Goal: Task Accomplishment & Management: Manage account settings

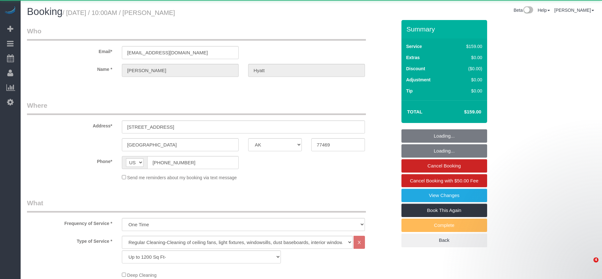
select select "[GEOGRAPHIC_DATA]"
select select "3"
select select "object:2723"
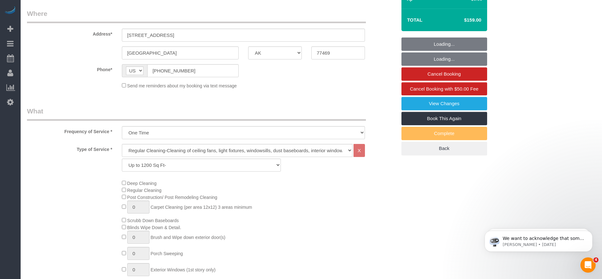
scroll to position [95, 0]
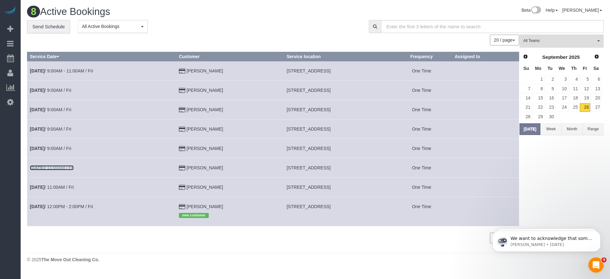
click at [55, 169] on link "[DATE] 11:00AM / Fri" at bounding box center [52, 167] width 44 height 5
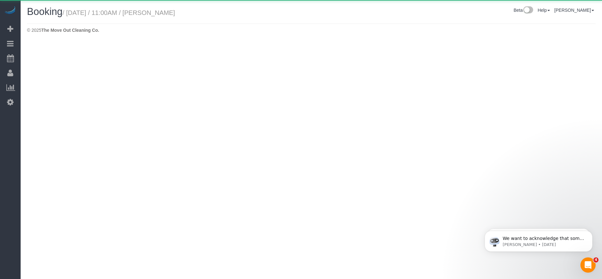
select select "[GEOGRAPHIC_DATA]"
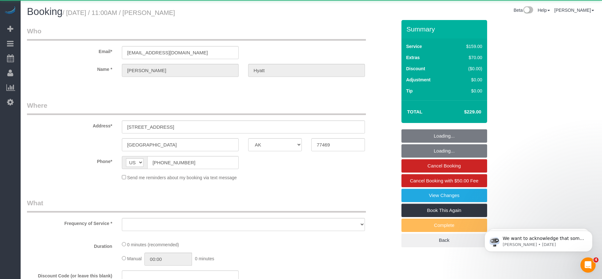
select select "object:3211"
select select "string:fspay-c660a010-0a6e-479f-9df5-e3db63bcf8c5"
select select "3"
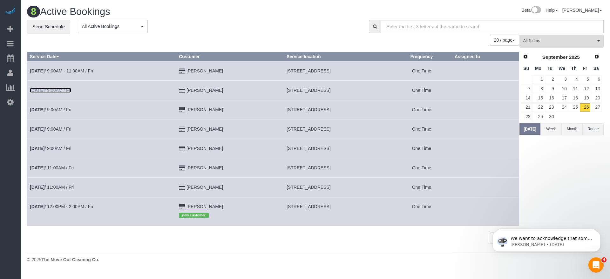
click at [65, 89] on link "[DATE] 9:00AM / Fri" at bounding box center [50, 90] width 41 height 5
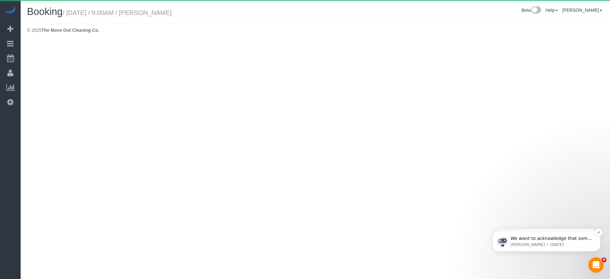
select select "[GEOGRAPHIC_DATA]"
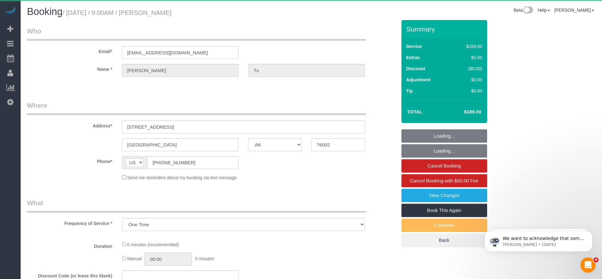
select select "object:3754"
select select "string:fspay-a313df87-758b-46ad-a639-6a3223da5fc5"
select select "3"
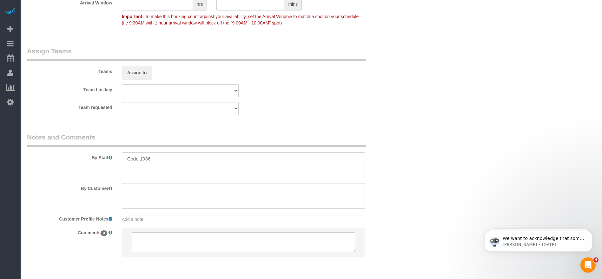
scroll to position [650, 0]
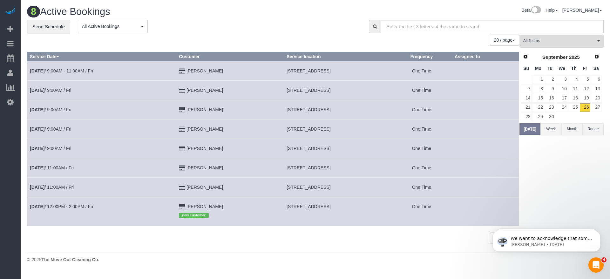
drag, startPoint x: 256, startPoint y: 90, endPoint x: 341, endPoint y: 90, distance: 85.1
click at [341, 90] on td "[STREET_ADDRESS]" at bounding box center [337, 89] width 107 height 19
copy span "[STREET_ADDRESS]"
click at [57, 90] on link "[DATE] 9:00AM / Fri" at bounding box center [50, 90] width 41 height 5
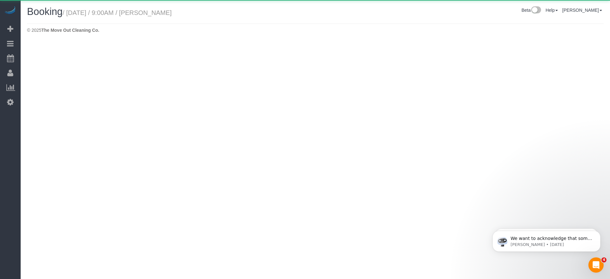
select select "[GEOGRAPHIC_DATA]"
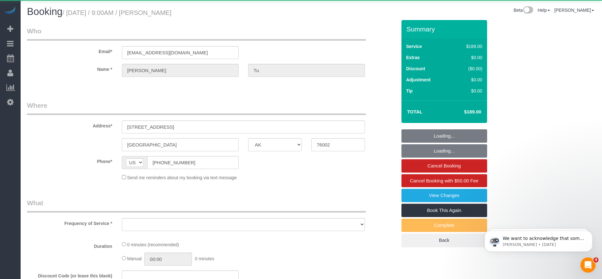
select select "string:fspay-a313df87-758b-46ad-a639-6a3223da5fc5"
select select "3"
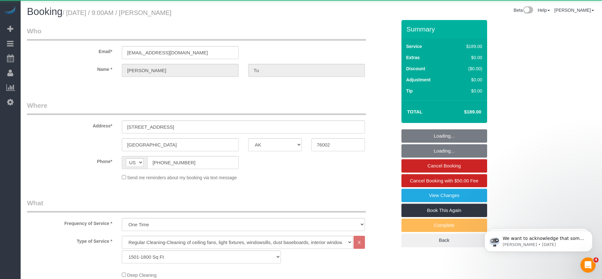
select select "object:4400"
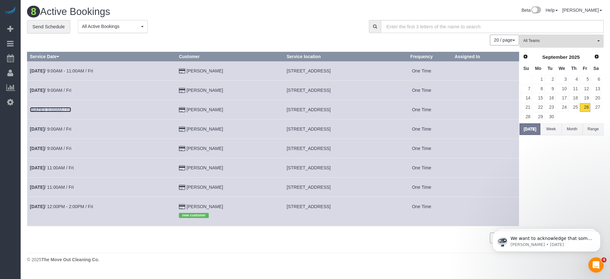
click at [54, 111] on link "[DATE] 9:00AM / Fri" at bounding box center [50, 109] width 41 height 5
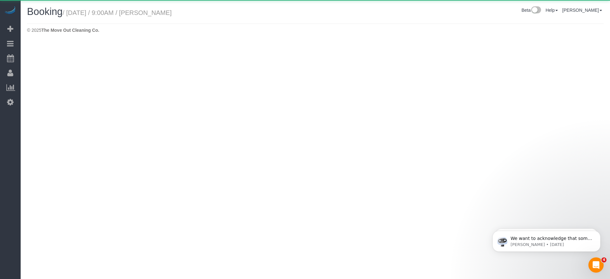
select select "[GEOGRAPHIC_DATA]"
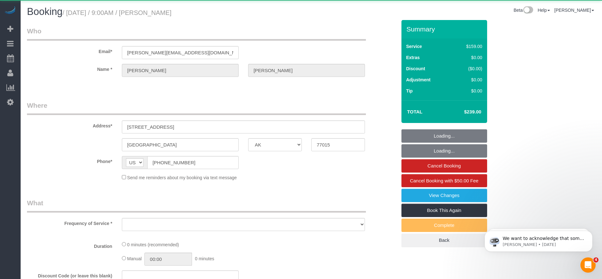
select select "object:4884"
select select "string:fspay-5f9d37c2-99f9-42c9-a91e-ba06f310703a"
select select "3"
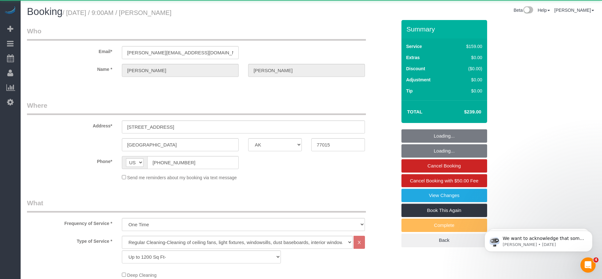
select select "object:4957"
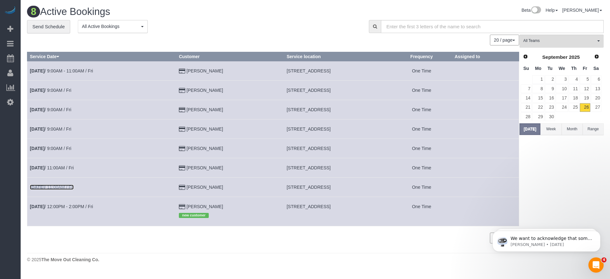
click at [74, 187] on link "[DATE] 11:00AM / Fri" at bounding box center [52, 187] width 44 height 5
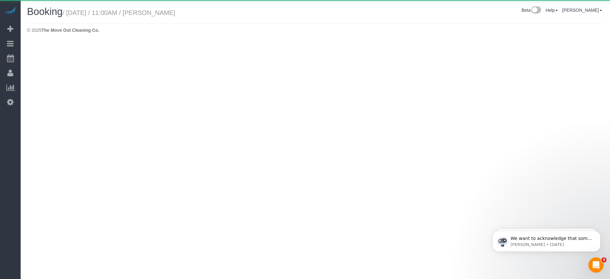
select select "[GEOGRAPHIC_DATA]"
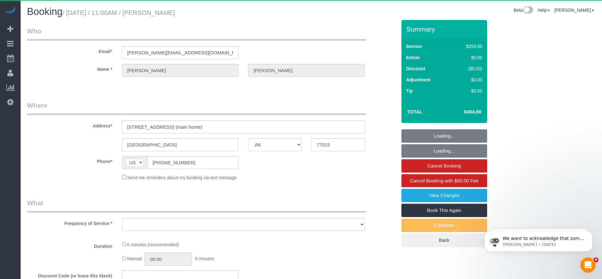
select select "object:5505"
select select "string:fspay-5f9d37c2-99f9-42c9-a91e-ba06f310703a"
select select "3"
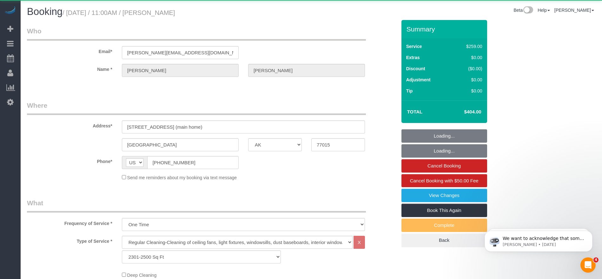
select select "object:5517"
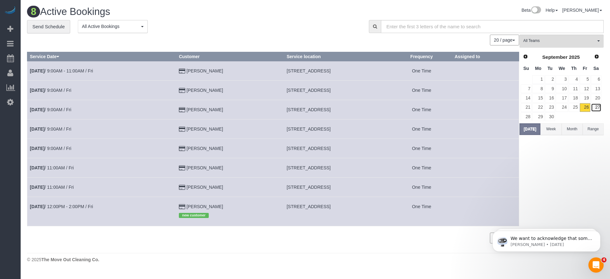
click at [596, 107] on link "27" at bounding box center [596, 107] width 10 height 9
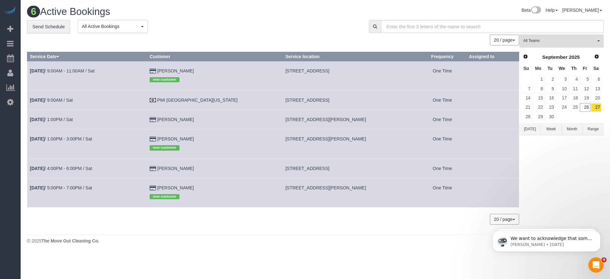
click at [533, 133] on button "[DATE]" at bounding box center [529, 129] width 21 height 12
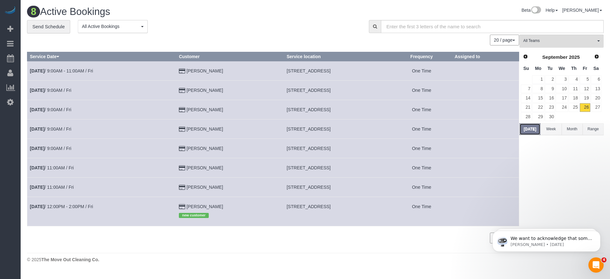
click at [531, 130] on button "[DATE]" at bounding box center [529, 129] width 21 height 12
click at [531, 129] on button "[DATE]" at bounding box center [529, 129] width 21 height 12
click at [596, 105] on link "27" at bounding box center [596, 107] width 10 height 9
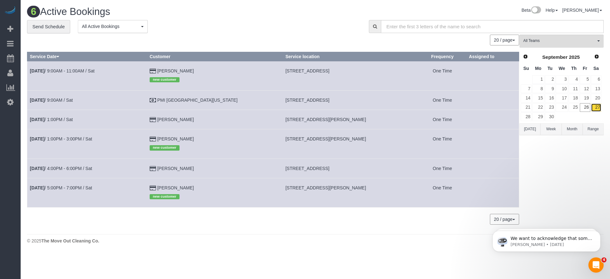
click at [595, 107] on link "27" at bounding box center [596, 107] width 10 height 9
drag, startPoint x: 259, startPoint y: 71, endPoint x: 313, endPoint y: 74, distance: 54.7
click at [313, 74] on td "[STREET_ADDRESS]" at bounding box center [351, 75] width 136 height 29
copy span "[STREET_ADDRESS],"
drag, startPoint x: 259, startPoint y: 99, endPoint x: 314, endPoint y: 101, distance: 55.3
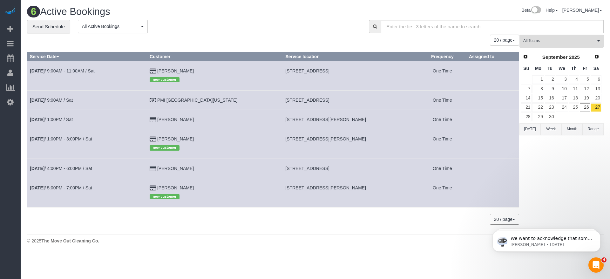
click at [314, 101] on span "[STREET_ADDRESS]" at bounding box center [307, 99] width 44 height 5
copy span "[STREET_ADDRESS],"
click at [369, 154] on td "[STREET_ADDRESS][PERSON_NAME]" at bounding box center [351, 143] width 136 height 29
drag, startPoint x: 259, startPoint y: 99, endPoint x: 349, endPoint y: 102, distance: 89.9
click at [349, 101] on td "[STREET_ADDRESS]" at bounding box center [351, 100] width 136 height 19
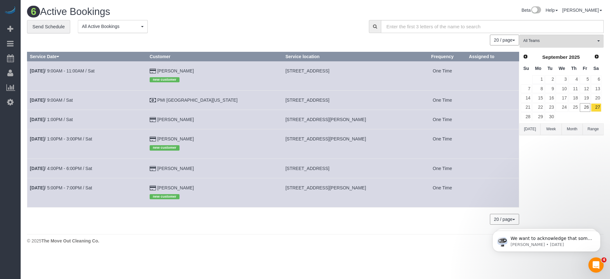
copy span "[STREET_ADDRESS]"
click at [306, 105] on td "[STREET_ADDRESS]" at bounding box center [351, 100] width 136 height 19
drag, startPoint x: 258, startPoint y: 99, endPoint x: 312, endPoint y: 101, distance: 54.3
click at [316, 101] on td "[STREET_ADDRESS]" at bounding box center [351, 100] width 136 height 19
click at [304, 100] on span "[STREET_ADDRESS]" at bounding box center [307, 99] width 44 height 5
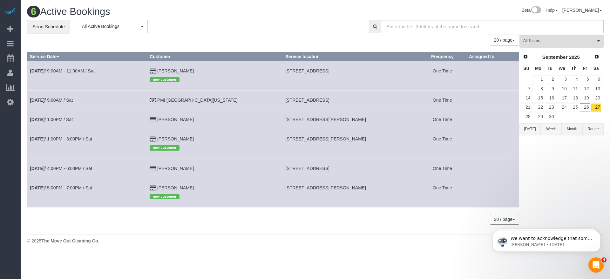
click at [304, 129] on td "[STREET_ADDRESS][PERSON_NAME]" at bounding box center [351, 119] width 136 height 19
drag, startPoint x: 260, startPoint y: 99, endPoint x: 312, endPoint y: 102, distance: 52.2
click at [312, 102] on td "[STREET_ADDRESS]" at bounding box center [351, 100] width 136 height 19
copy span "[STREET_ADDRESS]"
click at [529, 129] on button "[DATE]" at bounding box center [529, 129] width 21 height 12
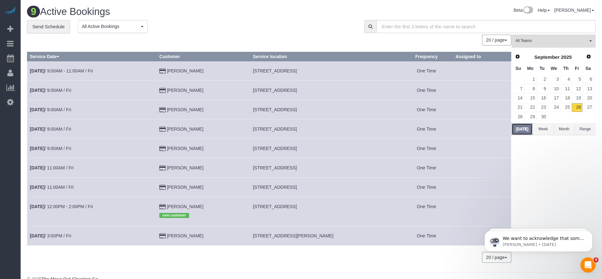
click at [529, 129] on button "[DATE]" at bounding box center [522, 129] width 21 height 12
click at [66, 235] on link "[DATE] 3:00PM / Fri" at bounding box center [50, 235] width 41 height 5
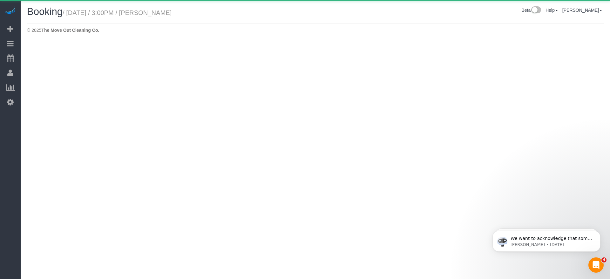
select select "[GEOGRAPHIC_DATA]"
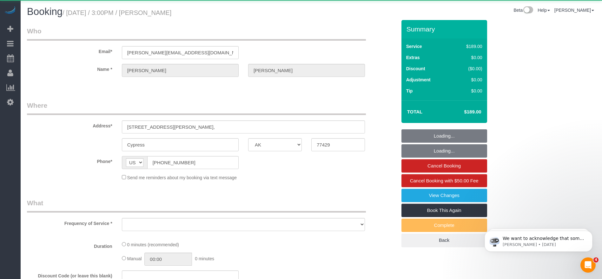
select select "object:6697"
select select "string:fspay-b644fc47-a7c5-4620-88d6-ce936579ab71"
select select "object:6698"
select select "3"
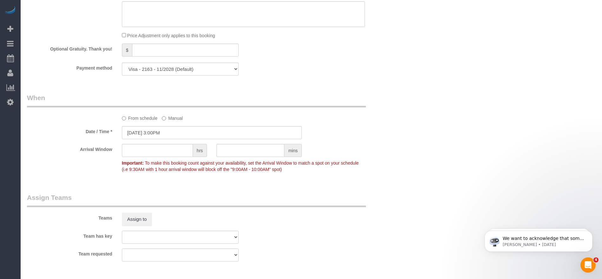
scroll to position [619, 0]
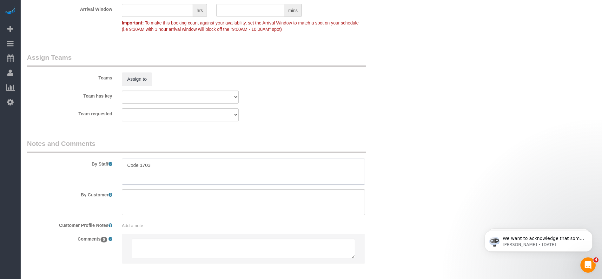
drag, startPoint x: 125, startPoint y: 166, endPoint x: 190, endPoint y: 170, distance: 64.6
click at [190, 170] on textarea at bounding box center [243, 171] width 243 height 26
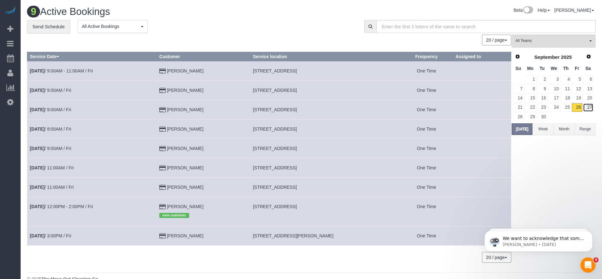
click at [593, 106] on link "27" at bounding box center [588, 107] width 10 height 9
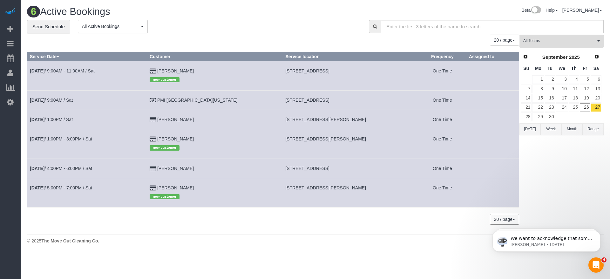
click at [527, 130] on button "[DATE]" at bounding box center [529, 129] width 21 height 12
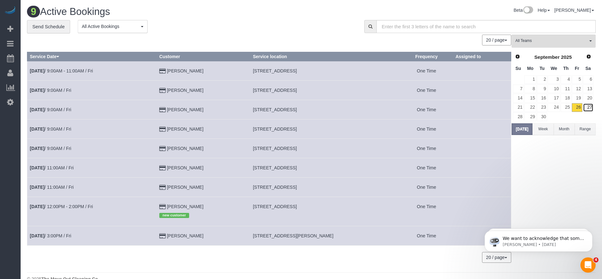
click at [591, 106] on link "27" at bounding box center [588, 107] width 10 height 9
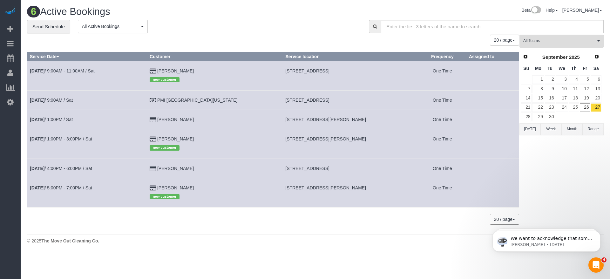
click at [531, 131] on button "[DATE]" at bounding box center [529, 129] width 21 height 12
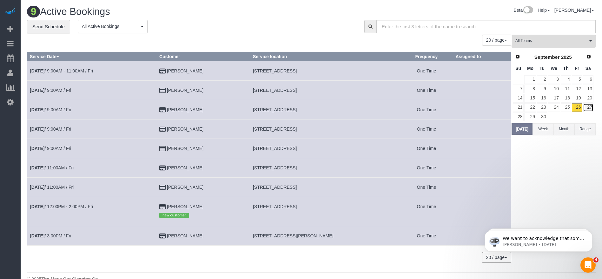
click at [592, 105] on link "27" at bounding box center [588, 107] width 10 height 9
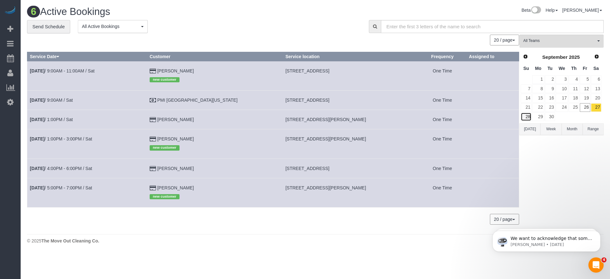
click at [526, 117] on link "28" at bounding box center [526, 116] width 11 height 9
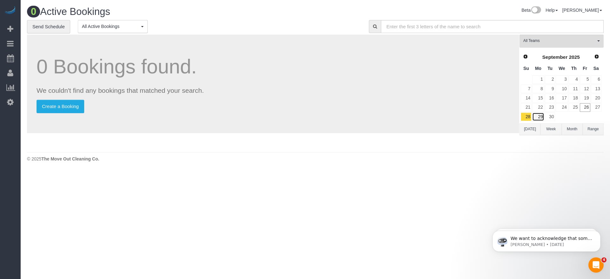
click at [539, 116] on link "29" at bounding box center [538, 116] width 12 height 9
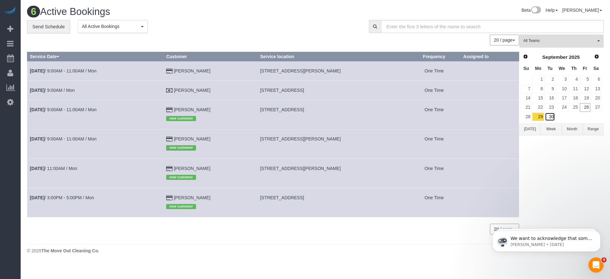
click at [553, 116] on link "30" at bounding box center [550, 116] width 10 height 9
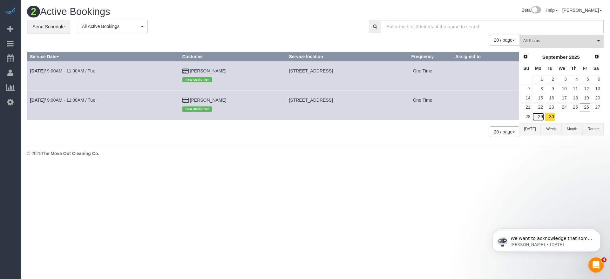
click at [541, 118] on link "29" at bounding box center [538, 116] width 12 height 9
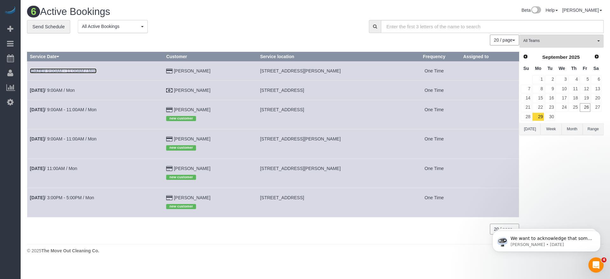
click at [68, 68] on link "[DATE] 9:00AM - 11:00AM / Mon" at bounding box center [63, 70] width 67 height 5
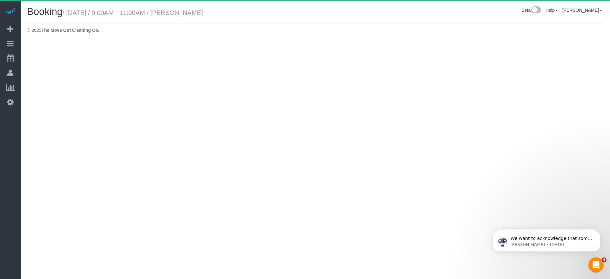
select select "UT"
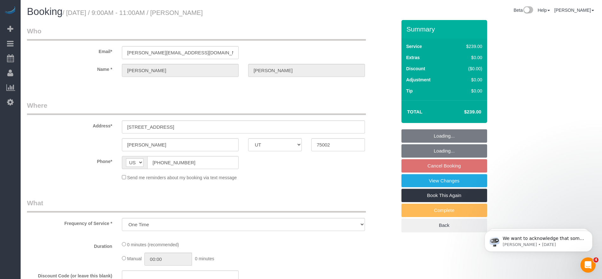
select select "object:7924"
select select "3"
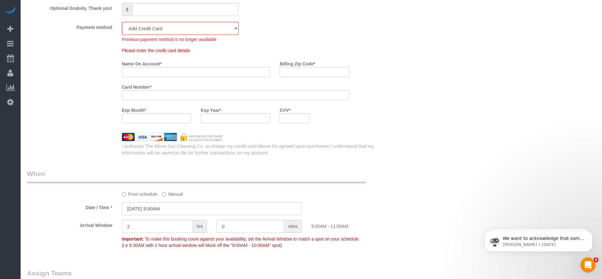
scroll to position [429, 0]
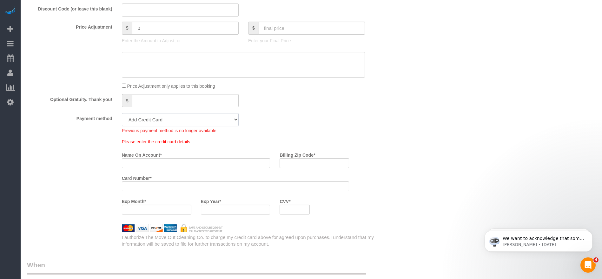
click at [173, 123] on select "Visa - 2351 - 08/2029 (Default) Add Credit Card ─────────────── Cash Check Payp…" at bounding box center [180, 119] width 117 height 13
click at [313, 134] on fieldset "What Frequency of Service * One Time Type of Service * Regular Cleaning-Cleanin…" at bounding box center [212, 8] width 370 height 478
click at [148, 117] on select "Visa - 2351 - 08/2029 (Default) Add Credit Card ─────────────── Cash Check Payp…" at bounding box center [180, 119] width 117 height 13
select select "string:cash"
click at [122, 113] on select "Visa - 2351 - 08/2029 (Default) Add Credit Card ─────────────── Cash Check Payp…" at bounding box center [180, 119] width 117 height 13
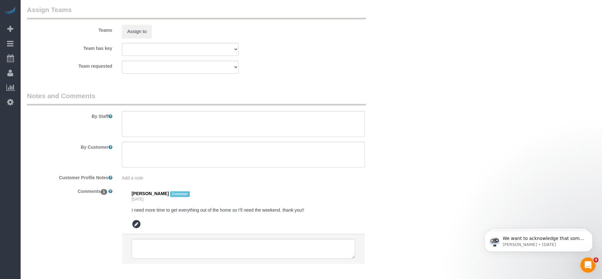
scroll to position [698, 0]
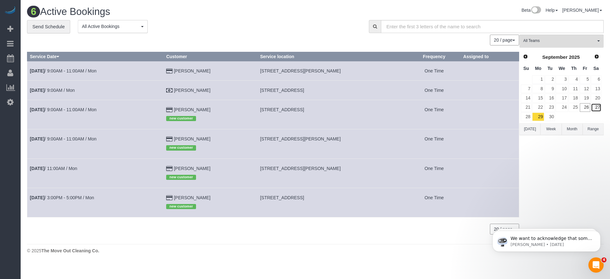
click at [595, 108] on link "27" at bounding box center [596, 107] width 10 height 9
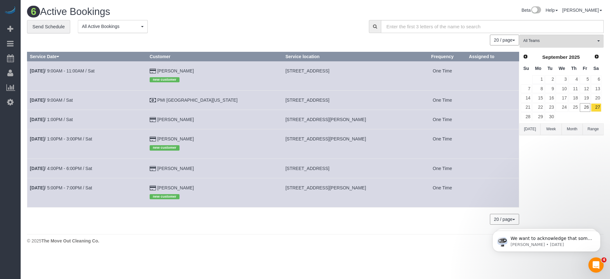
drag, startPoint x: 259, startPoint y: 168, endPoint x: 299, endPoint y: 169, distance: 40.0
click at [299, 169] on span "[STREET_ADDRESS]" at bounding box center [307, 168] width 44 height 5
copy span "[STREET_ADDRESS]"
drag, startPoint x: 259, startPoint y: 186, endPoint x: 305, endPoint y: 189, distance: 46.1
click at [305, 189] on span "[STREET_ADDRESS][PERSON_NAME]" at bounding box center [325, 187] width 81 height 5
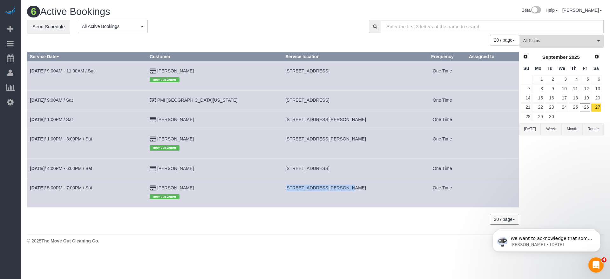
copy span "[STREET_ADDRESS][PERSON_NAME],"
